Goal: Download file/media

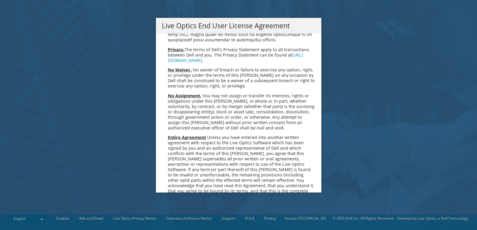
scroll to position [2253, 0]
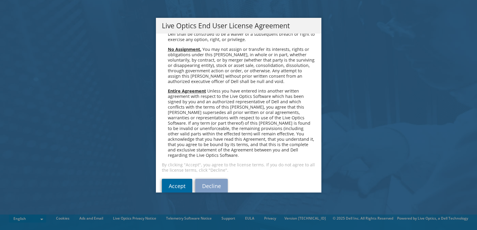
click at [175, 179] on link "Accept" at bounding box center [177, 186] width 30 height 14
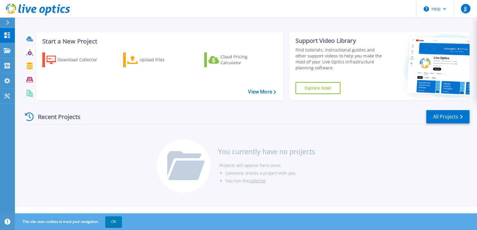
click at [8, 23] on icon at bounding box center [7, 22] width 3 height 5
click at [122, 151] on div "Recent Projects All Projects You currently have no projects Projects will appea…" at bounding box center [246, 152] width 446 height 94
click at [77, 59] on div "Download Collector" at bounding box center [82, 60] width 48 height 12
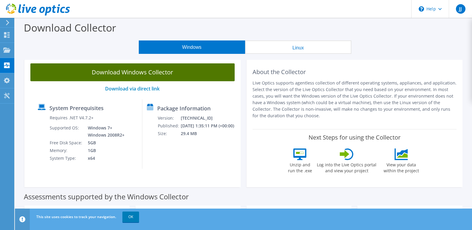
click at [103, 75] on link "Download Windows Collector" at bounding box center [132, 72] width 204 height 18
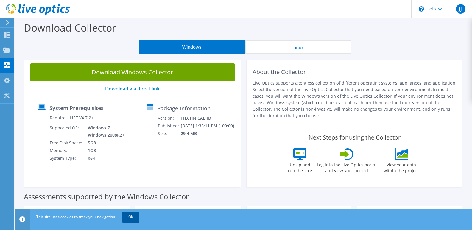
click at [131, 219] on link "OK" at bounding box center [130, 217] width 17 height 11
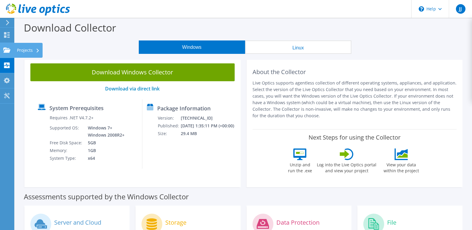
click at [33, 51] on div "Projects" at bounding box center [28, 50] width 29 height 15
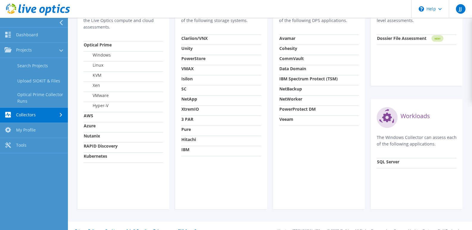
scroll to position [240, 0]
